Goal: Transaction & Acquisition: Book appointment/travel/reservation

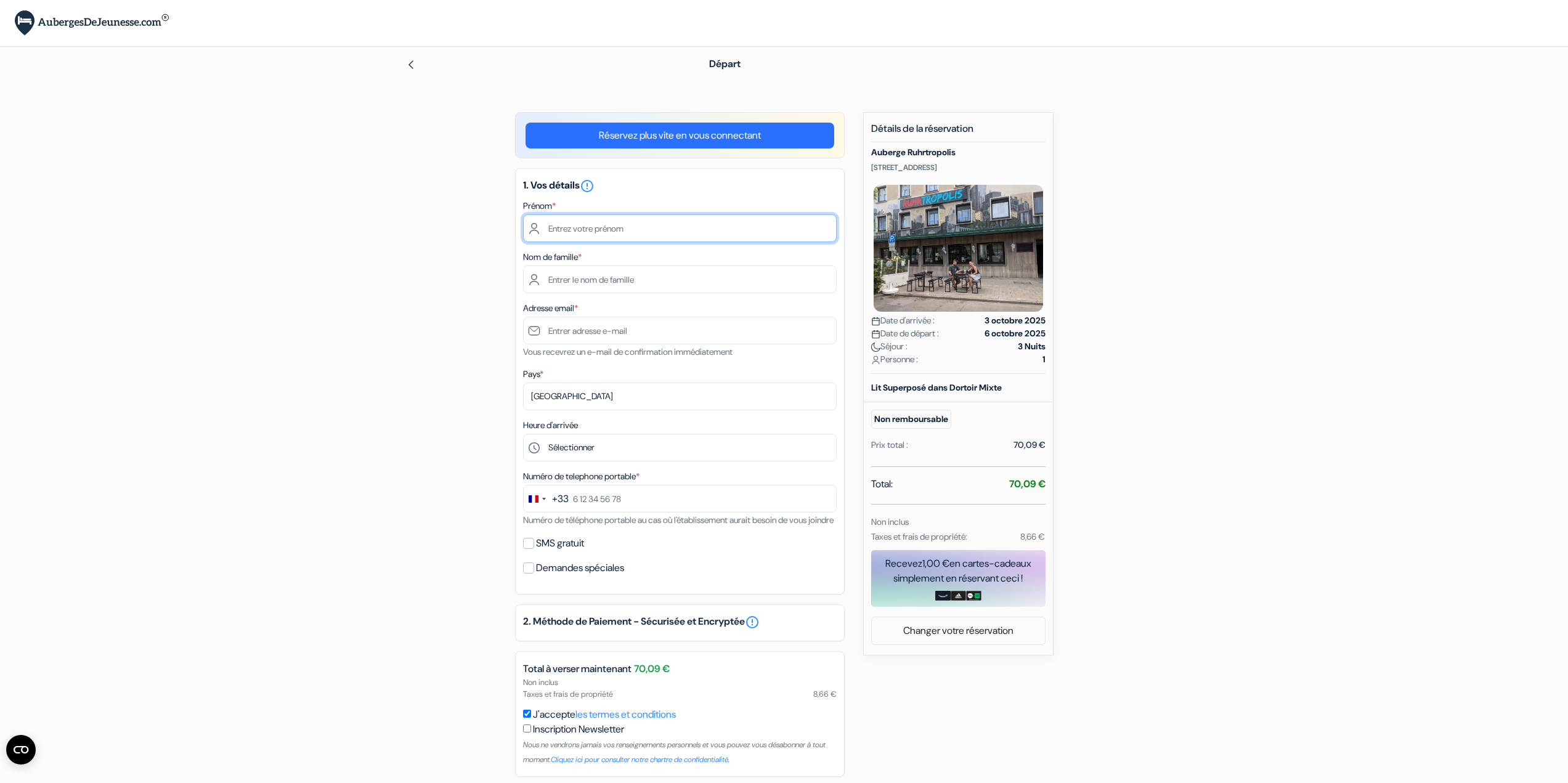
click at [580, 226] on input "text" at bounding box center [680, 228] width 314 height 27
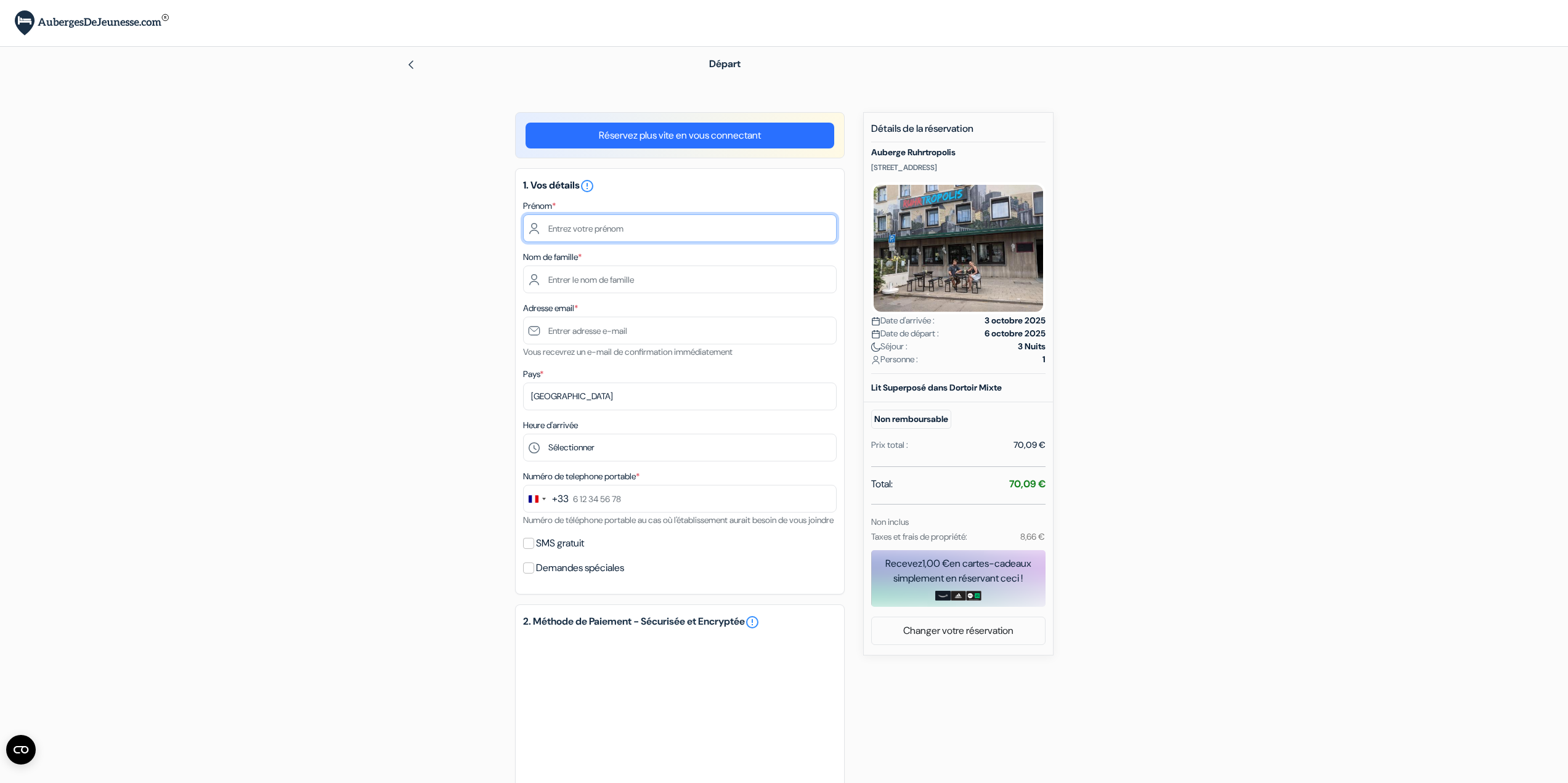
type input "Amine"
type input "Dabbek"
type input "[EMAIL_ADDRESS][DOMAIN_NAME]"
type input "0605955069"
click at [546, 327] on input "[EMAIL_ADDRESS][DOMAIN_NAME]" at bounding box center [680, 329] width 314 height 27
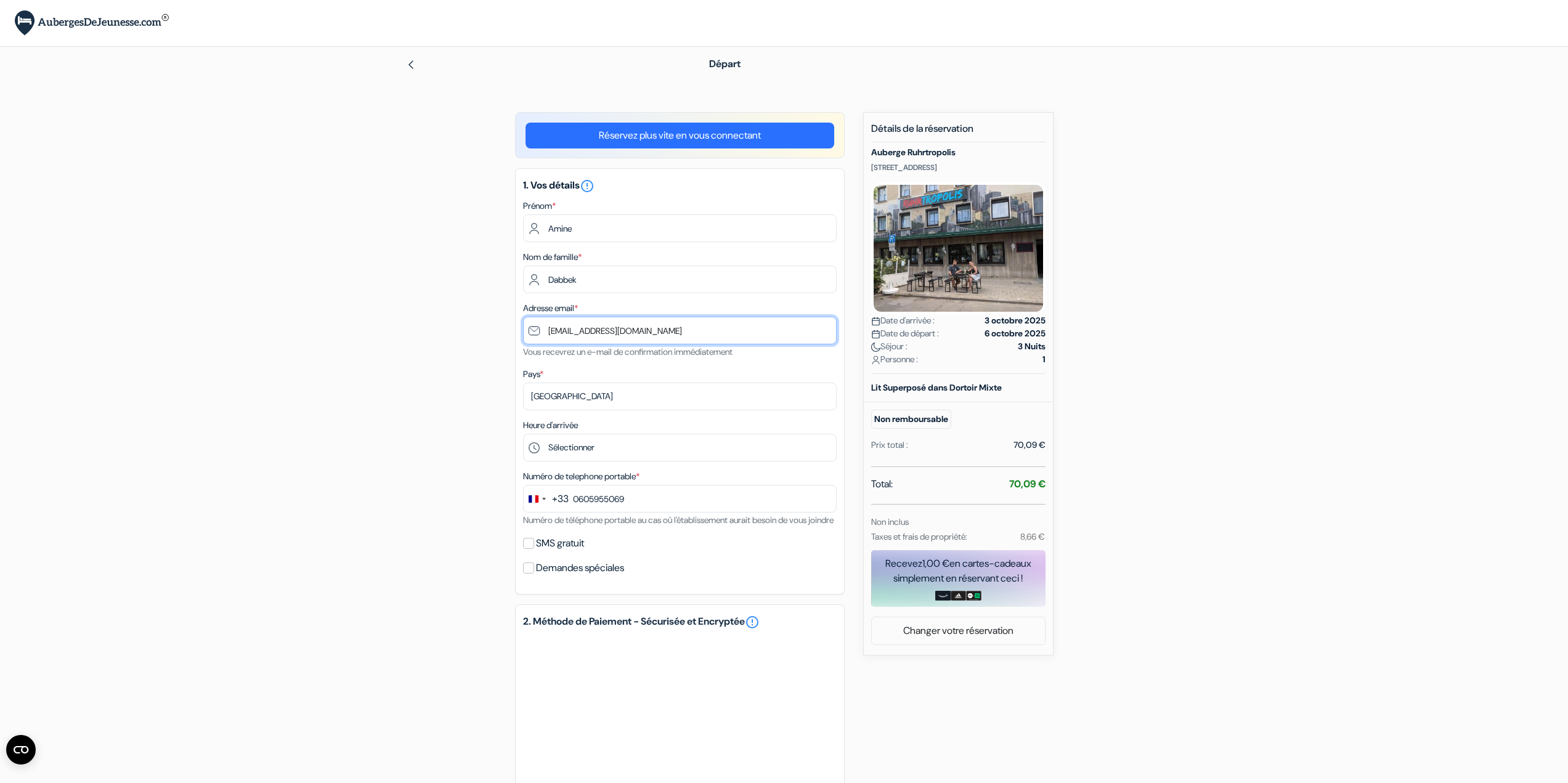
drag, startPoint x: 546, startPoint y: 327, endPoint x: 517, endPoint y: 322, distance: 29.4
click at [517, 322] on div "1. Vos détails error_outline Prénom * Amine Nom de famille * Dabbek Adresse ema…" at bounding box center [680, 381] width 329 height 426
click at [596, 333] on input "[EMAIL_ADDRESS][DOMAIN_NAME]" at bounding box center [680, 329] width 314 height 27
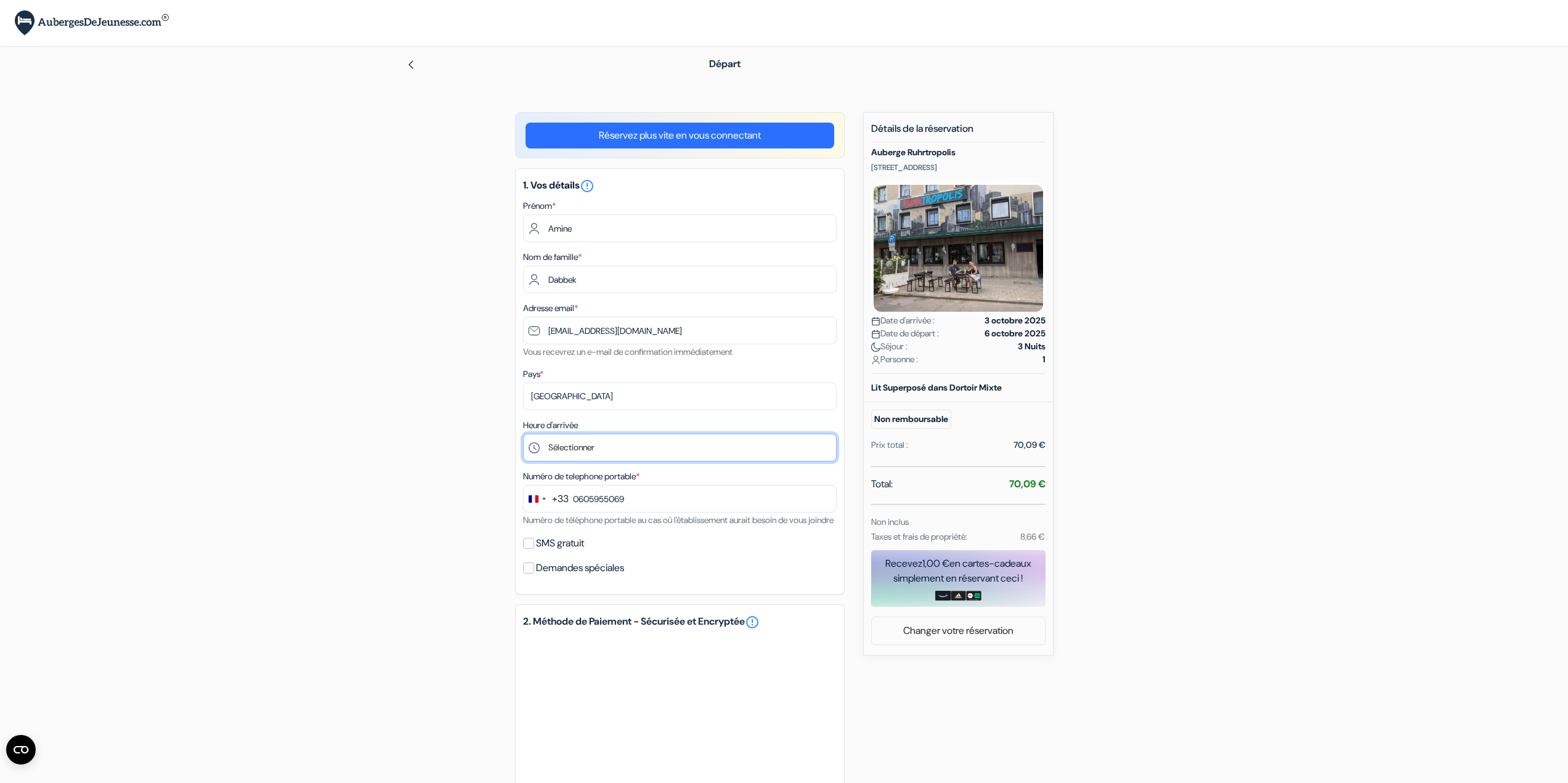
click at [569, 440] on select "Sélectionner 17:00 18:00 19:00 20:00 21:00 22:00 23:00" at bounding box center [680, 447] width 314 height 27
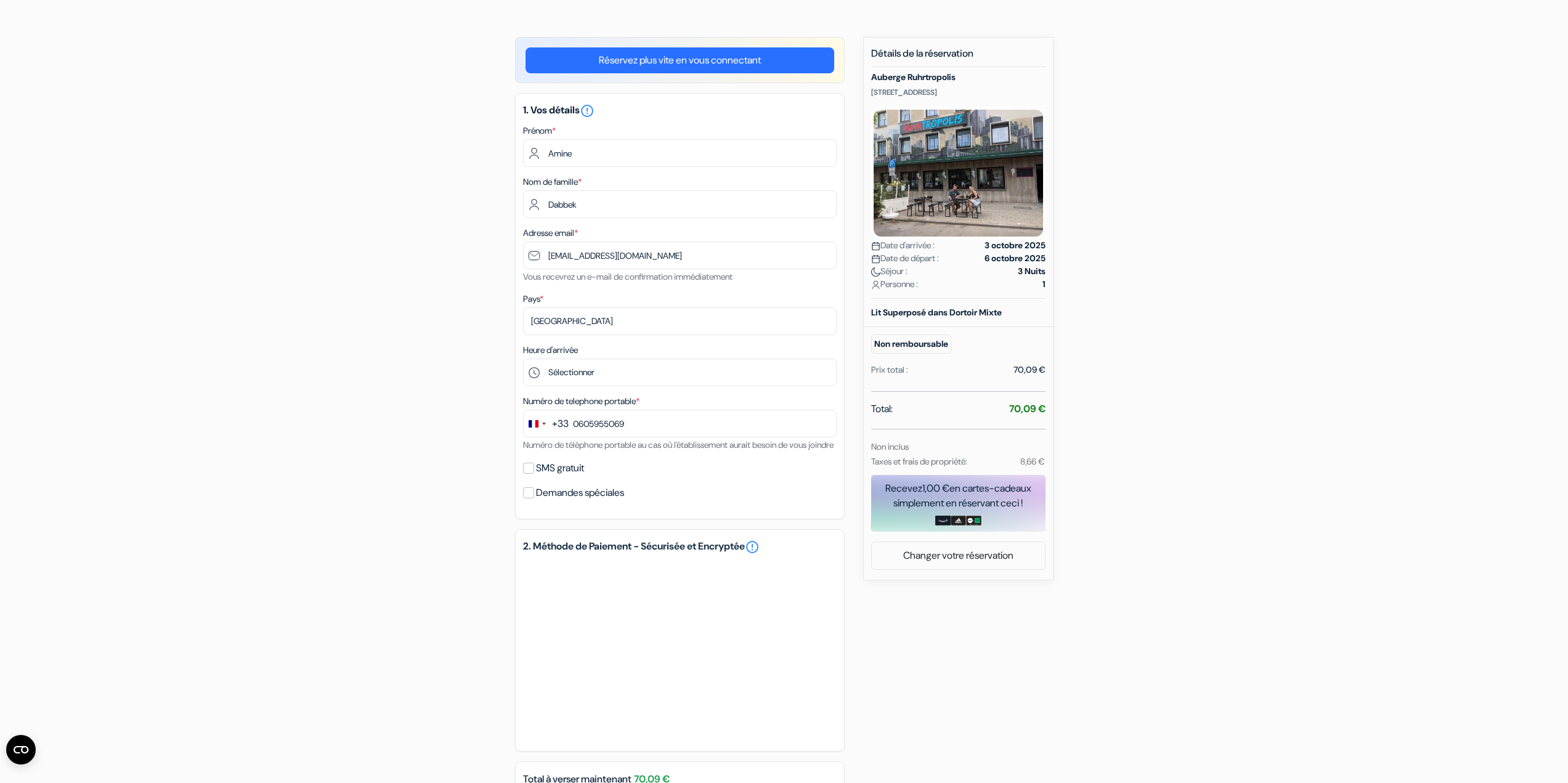
scroll to position [61, 0]
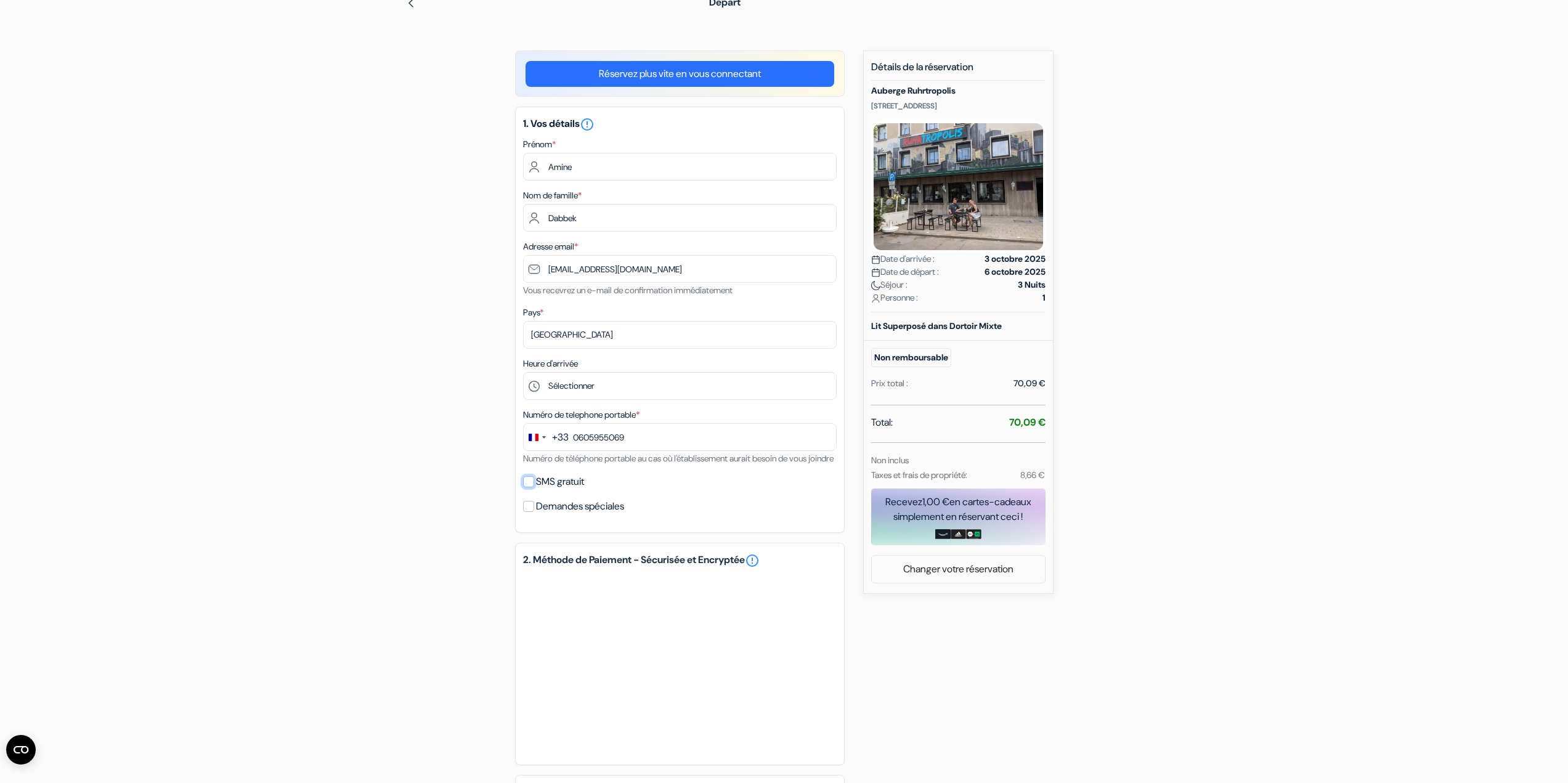
click at [527, 488] on input "SMS gratuit" at bounding box center [528, 481] width 11 height 11
checkbox input "true"
click at [560, 525] on select "Non merci Maintenant Le jour de votre arrivée 1 jour avant l'arrivée 2 jours av…" at bounding box center [680, 511] width 314 height 27
select select "0"
click at [523, 512] on select "Non merci Maintenant Le jour de votre arrivée 1 jour avant l'arrivée 2 jours av…" at bounding box center [680, 511] width 314 height 27
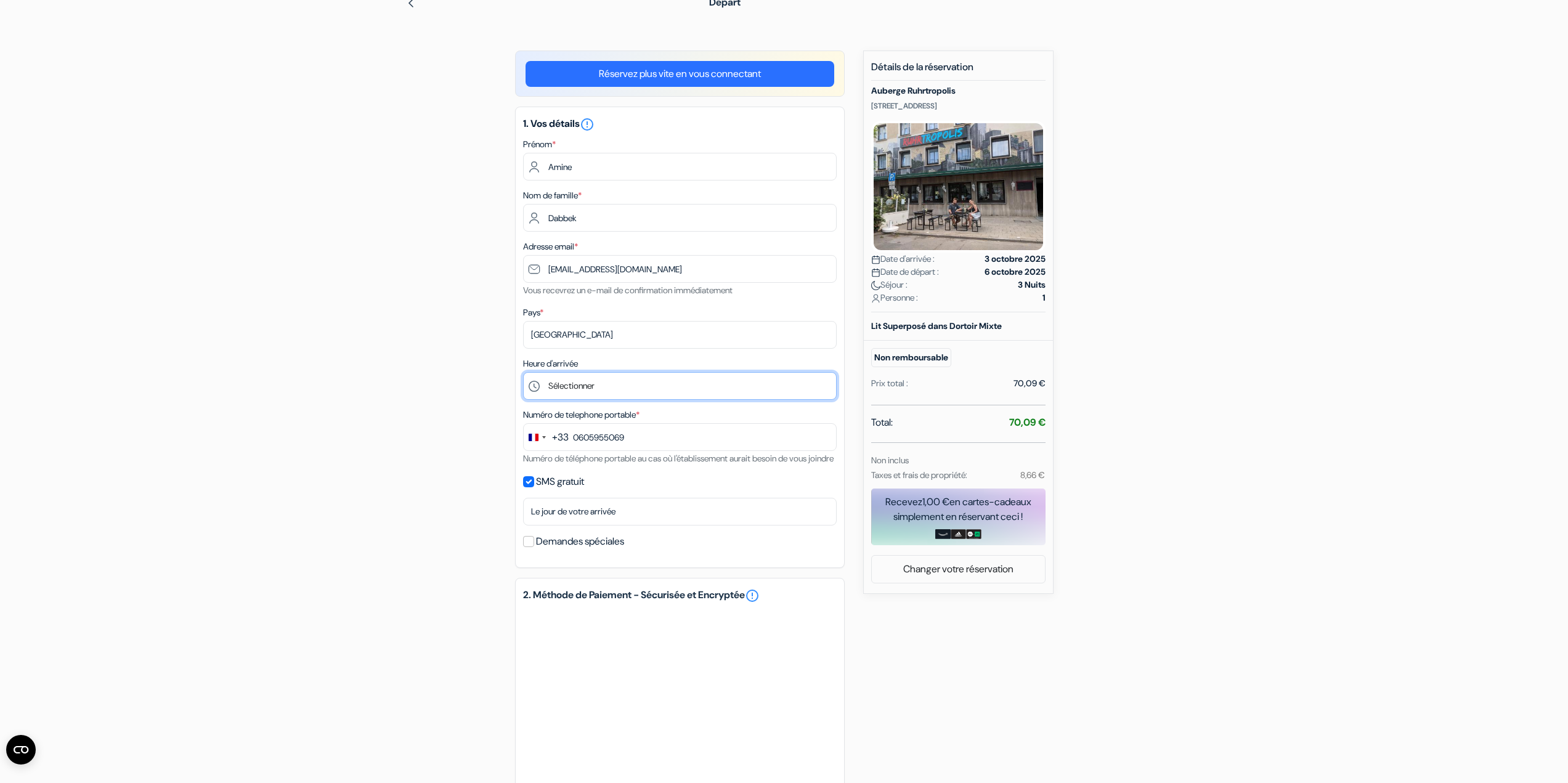
click at [594, 393] on select "Sélectionner 17:00 18:00 19:00 20:00 21:00 22:00 23:00" at bounding box center [680, 385] width 314 height 27
select select "21"
click at [523, 372] on select "Sélectionner 17:00 18:00 19:00 20:00 21:00 22:00 23:00" at bounding box center [680, 385] width 314 height 27
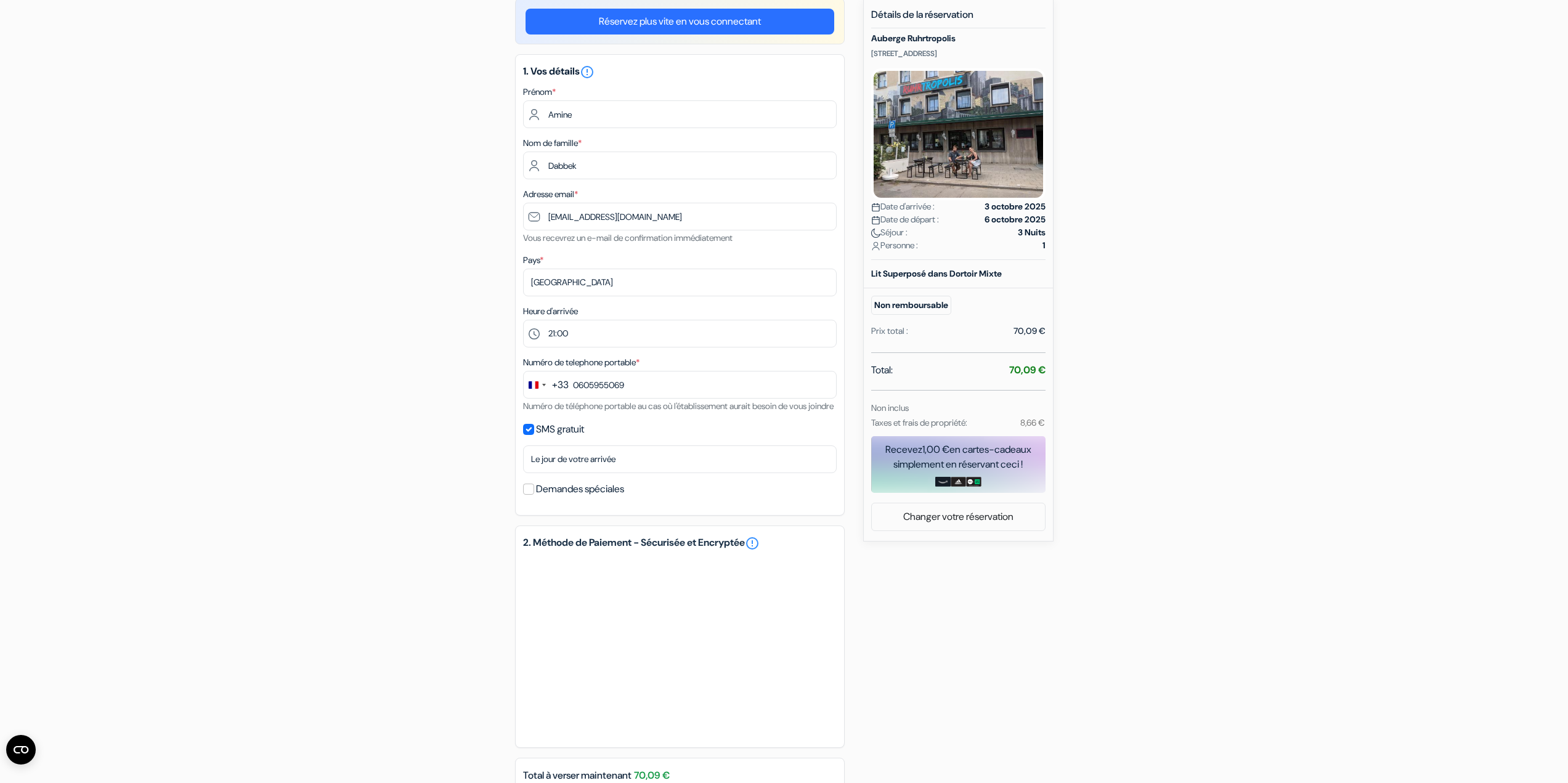
scroll to position [286, 0]
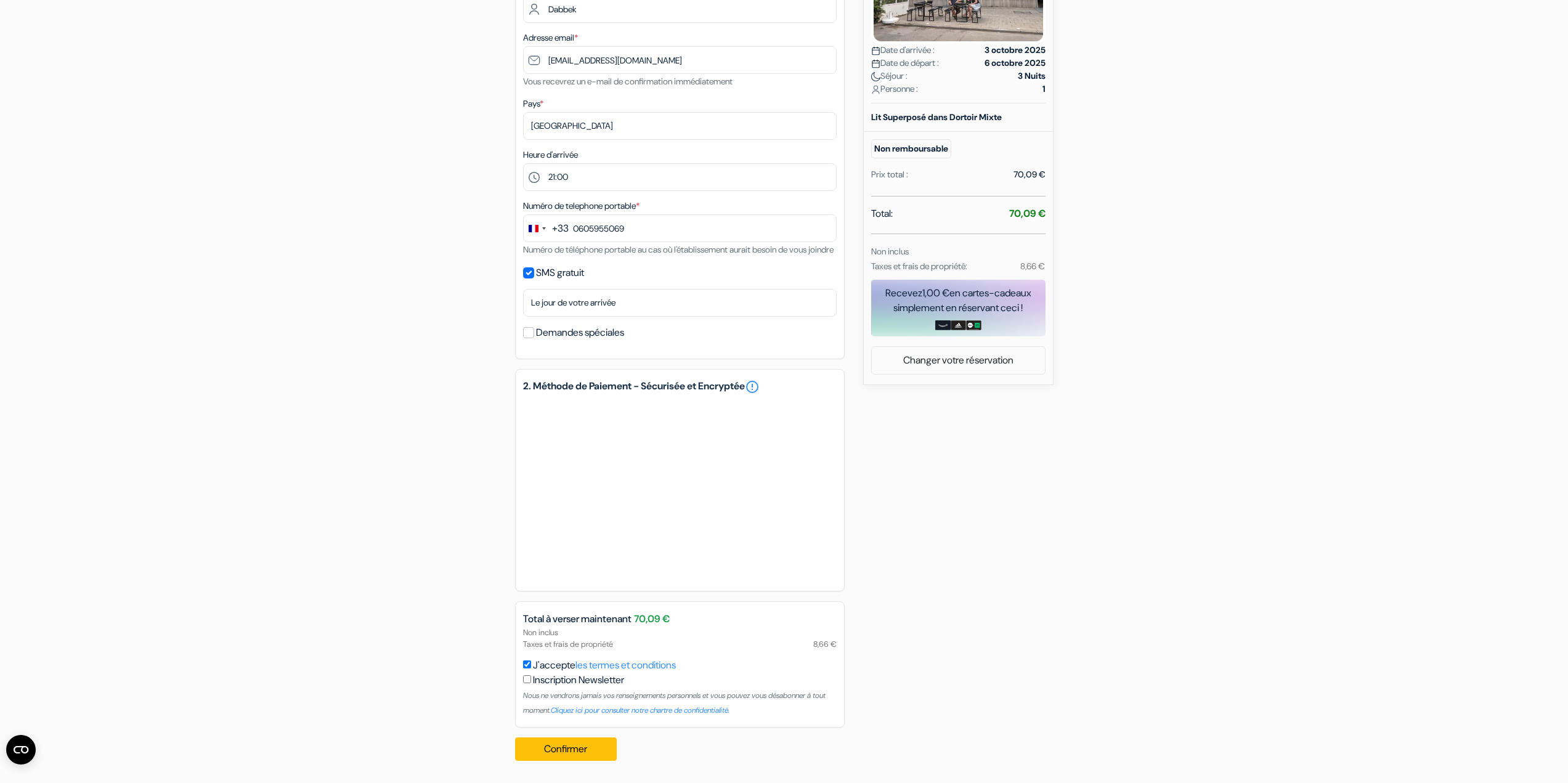
click at [530, 665] on input "J'accepte les termes et conditions" at bounding box center [527, 665] width 8 height 8
click at [528, 664] on input "J'accepte les termes et conditions" at bounding box center [527, 665] width 8 height 8
checkbox input "true"
click at [957, 604] on div "add_box Auberge Ruhrtropolis Kastanienallee 16, Essen, Allemagne Détails de l'é…" at bounding box center [784, 306] width 813 height 929
click at [546, 745] on button "Confirmer Loading..." at bounding box center [566, 749] width 103 height 23
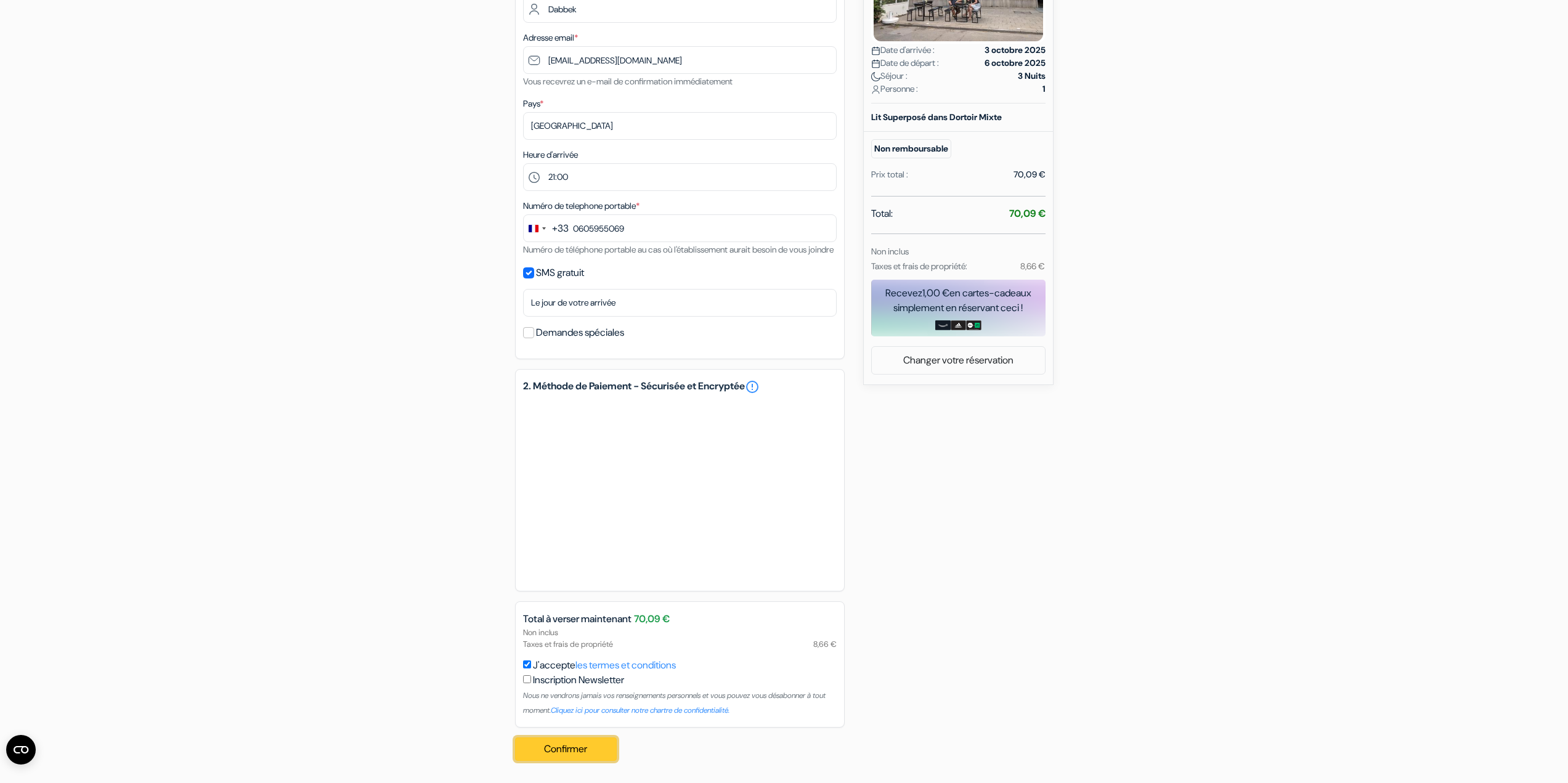
click at [585, 752] on button "Confirmer Loading..." at bounding box center [566, 749] width 103 height 23
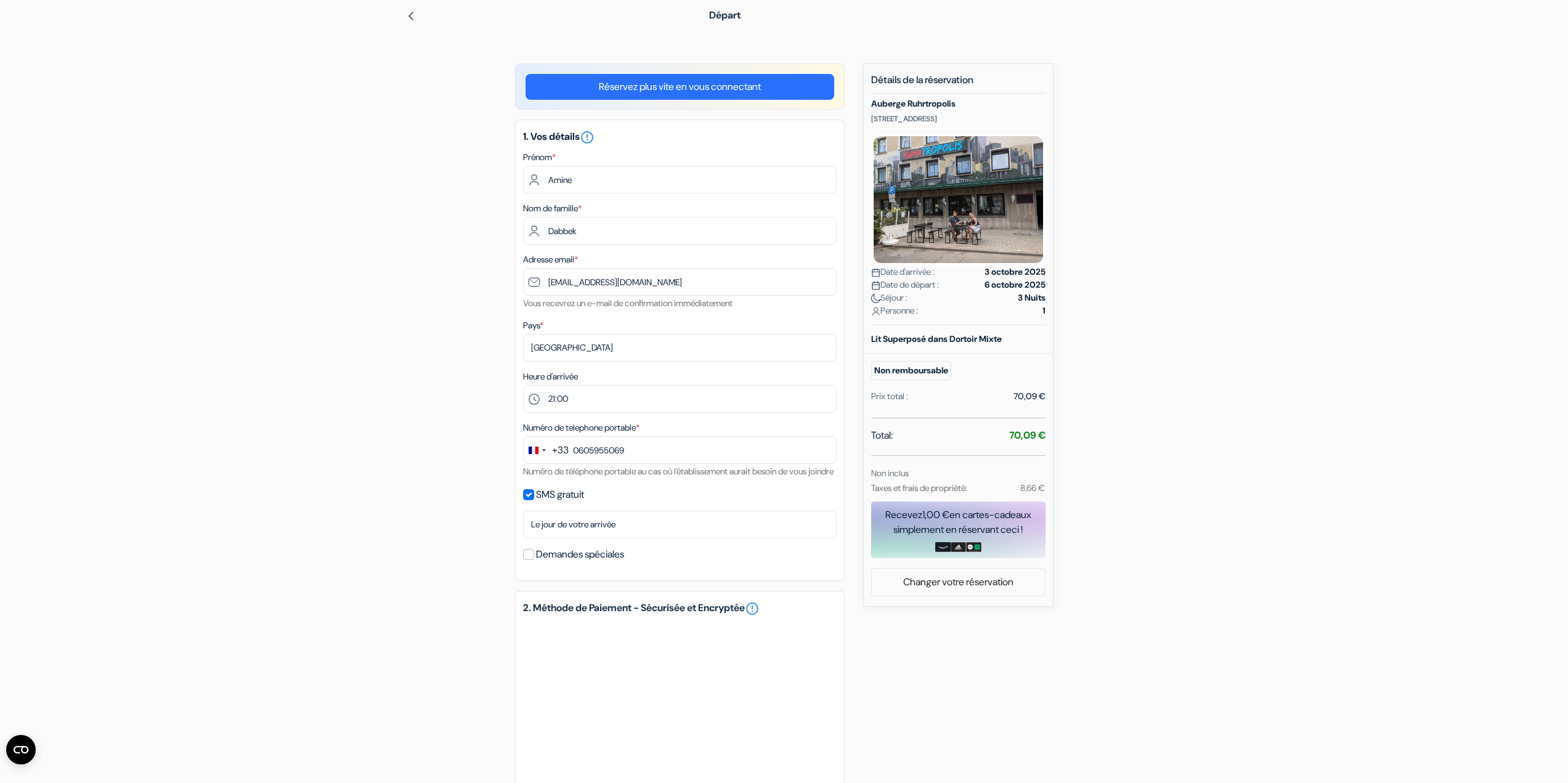
scroll to position [39, 0]
